Goal: Find specific page/section: Find specific page/section

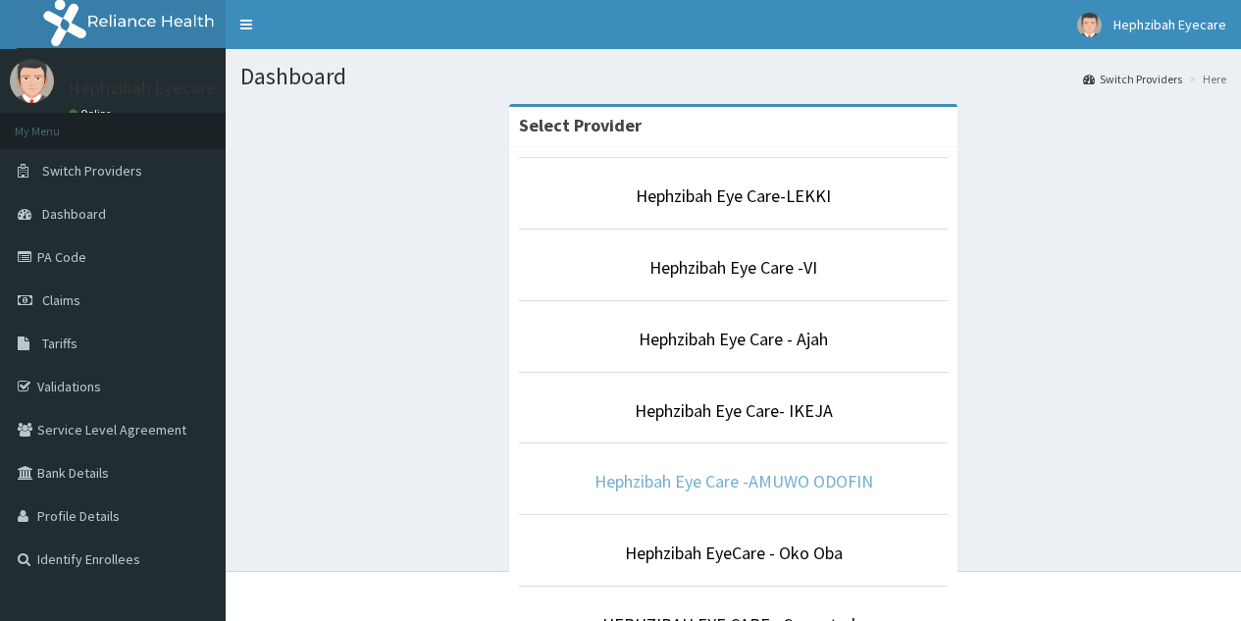
click at [728, 472] on link "Hephzibah Eye Care -AMUWO ODOFIN" at bounding box center [734, 481] width 279 height 23
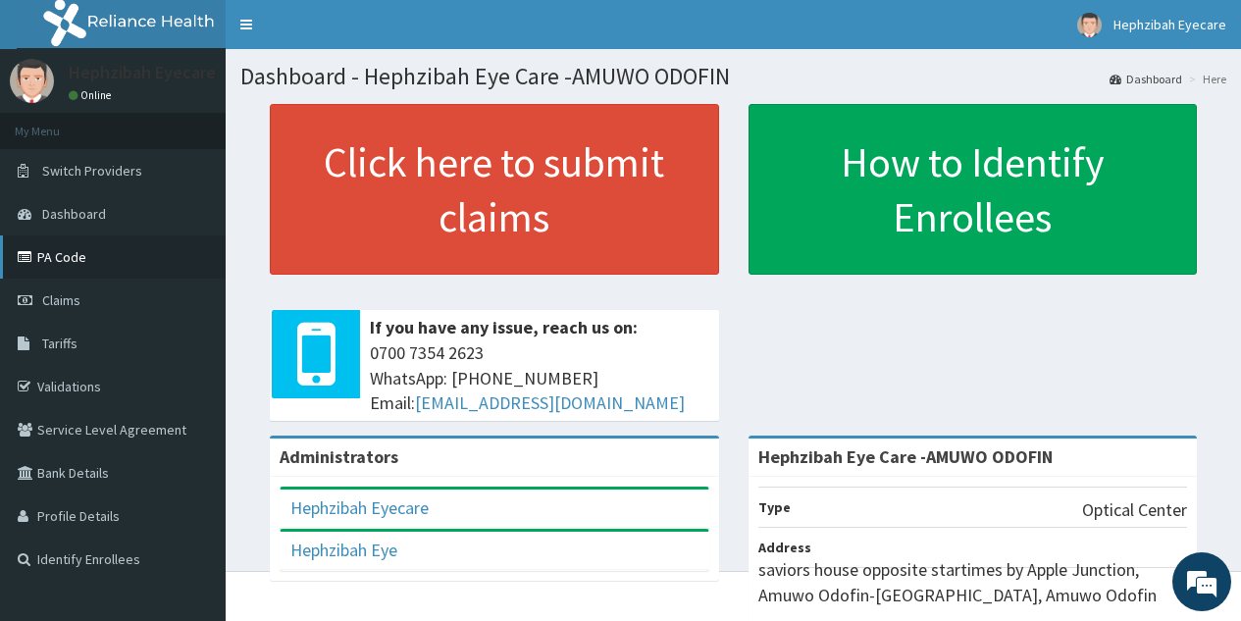
click at [59, 256] on link "PA Code" at bounding box center [113, 256] width 226 height 43
